Goal: Complete application form

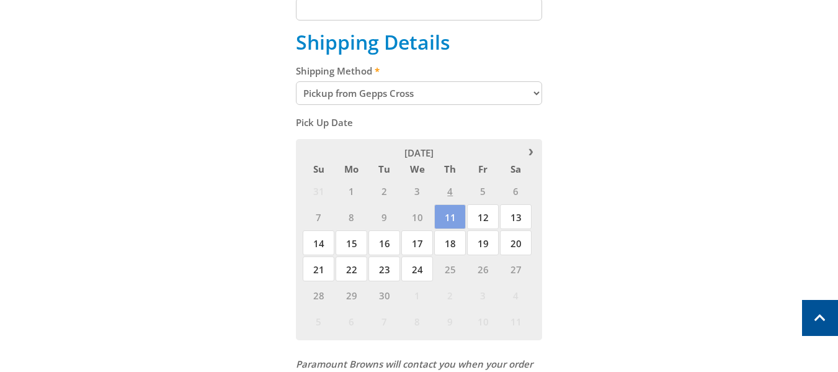
scroll to position [496, 0]
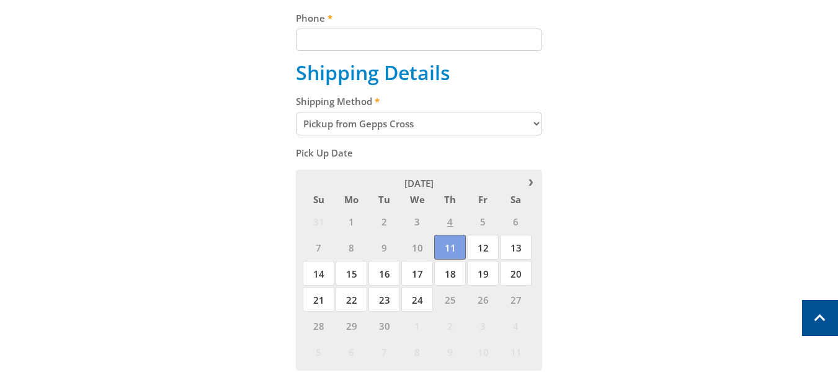
click at [447, 246] on span "11" at bounding box center [450, 247] width 32 height 25
click at [476, 247] on span "12" at bounding box center [483, 247] width 32 height 25
click at [449, 246] on span "11" at bounding box center [450, 247] width 32 height 25
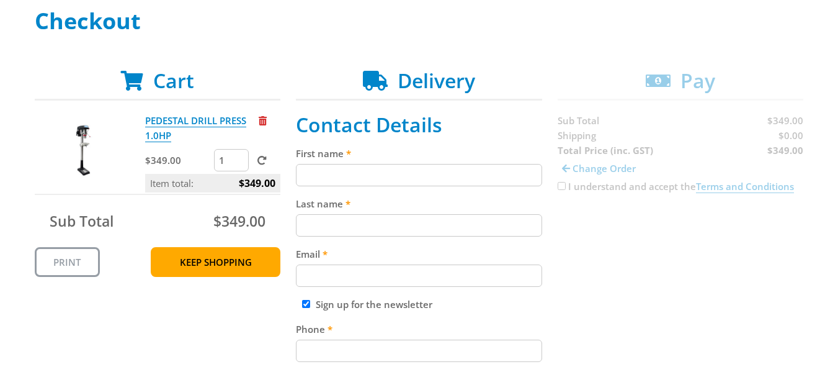
scroll to position [186, 0]
click at [370, 172] on input "First name" at bounding box center [419, 174] width 246 height 22
type input "[PERSON_NAME]"
type input "Sallemi"
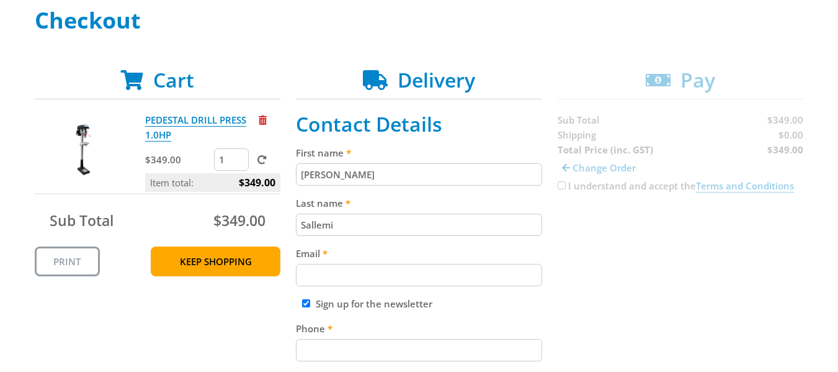
type input "[EMAIL_ADDRESS][DOMAIN_NAME]"
type input "0419845881"
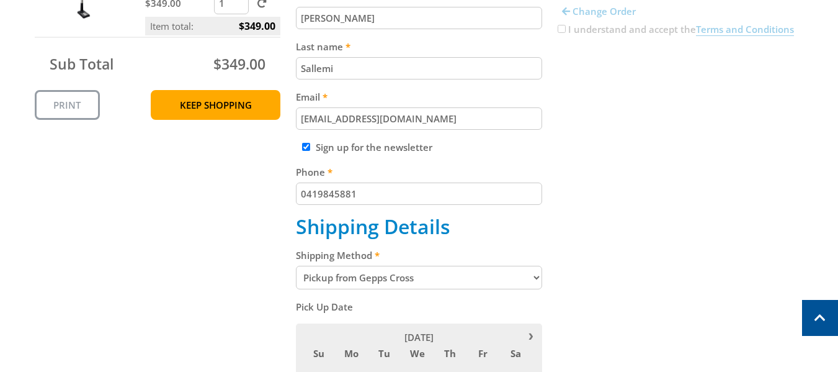
scroll to position [372, 0]
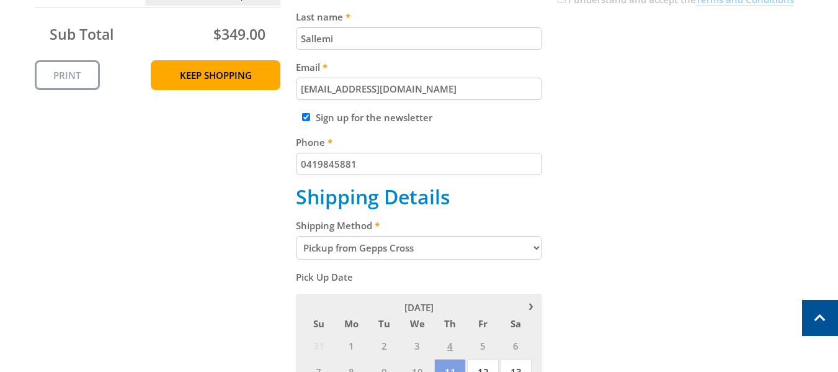
click at [530, 244] on select "Pickup from Gepps Cross Delivery" at bounding box center [419, 248] width 246 height 24
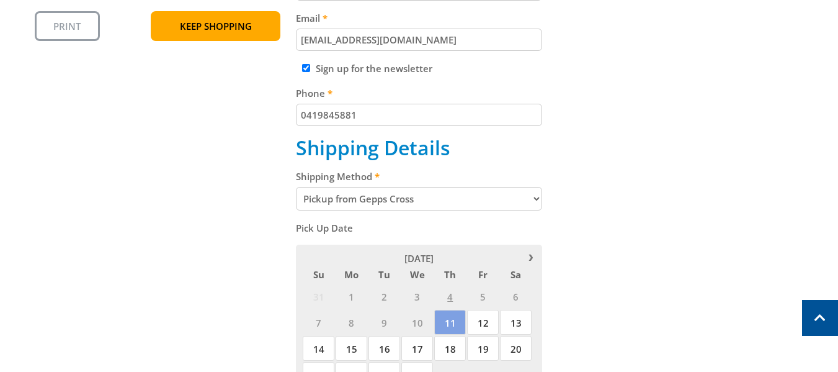
scroll to position [496, 0]
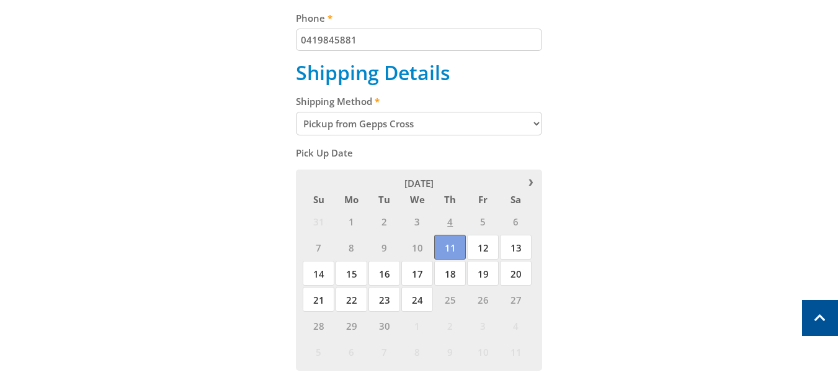
click at [445, 250] on span "11" at bounding box center [450, 247] width 32 height 25
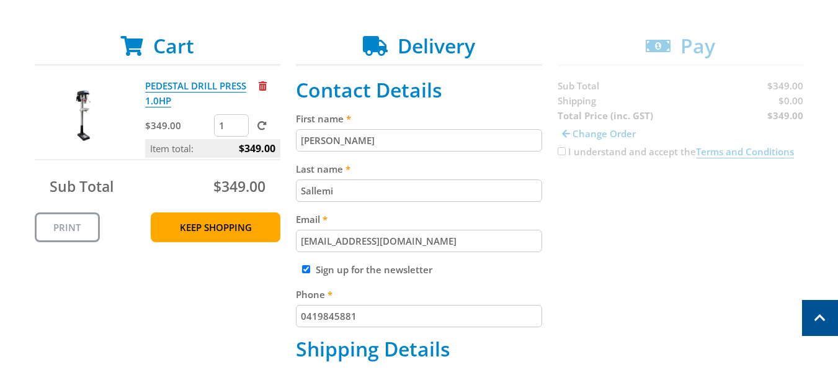
scroll to position [248, 0]
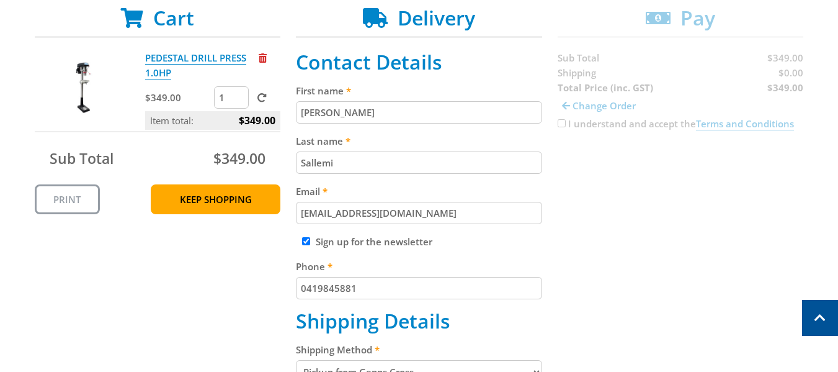
click at [306, 241] on input "Sign up for the newsletter" at bounding box center [306, 241] width 8 height 8
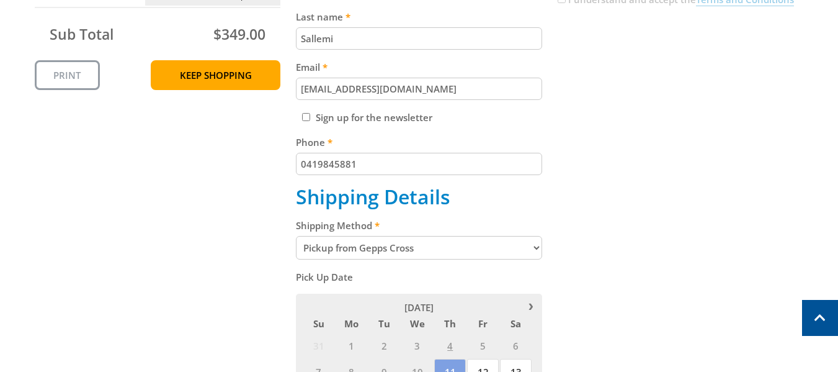
scroll to position [186, 0]
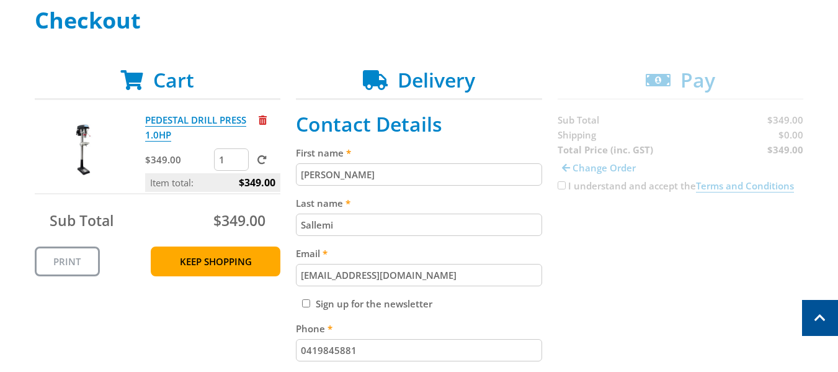
click at [305, 303] on input "Sign up for the newsletter" at bounding box center [306, 303] width 8 height 8
checkbox input "true"
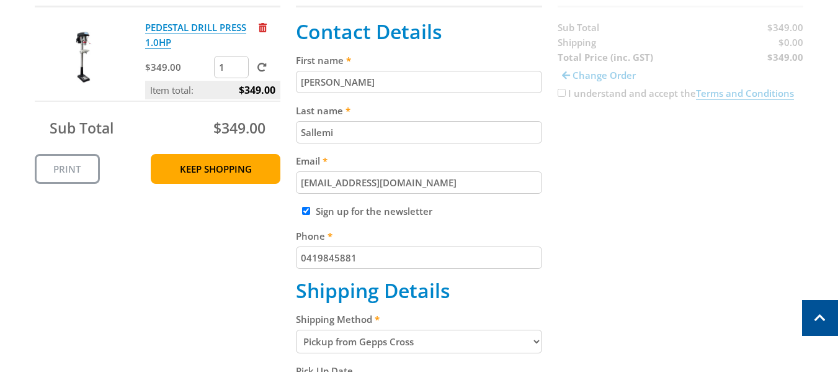
scroll to position [124, 0]
